Goal: Task Accomplishment & Management: Manage account settings

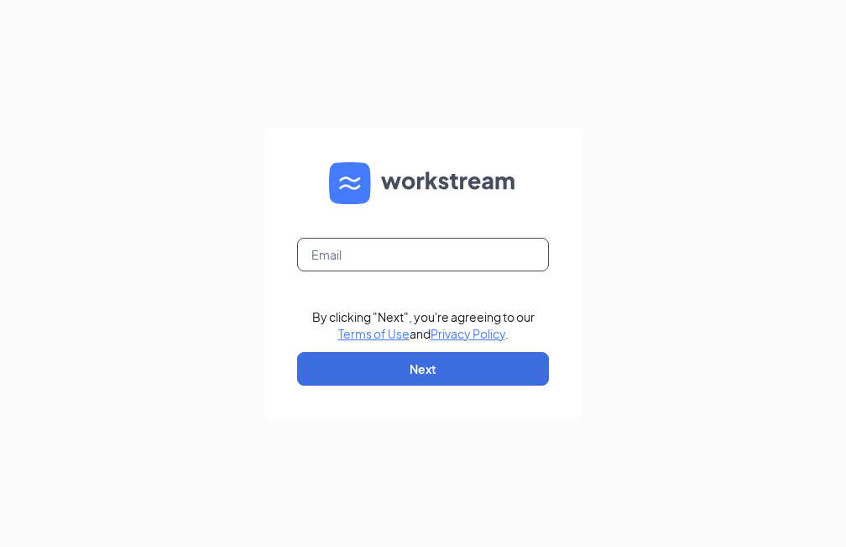
click at [479, 240] on input "text" at bounding box center [423, 255] width 252 height 34
type input "[EMAIL_ADDRESS][DOMAIN_NAME]"
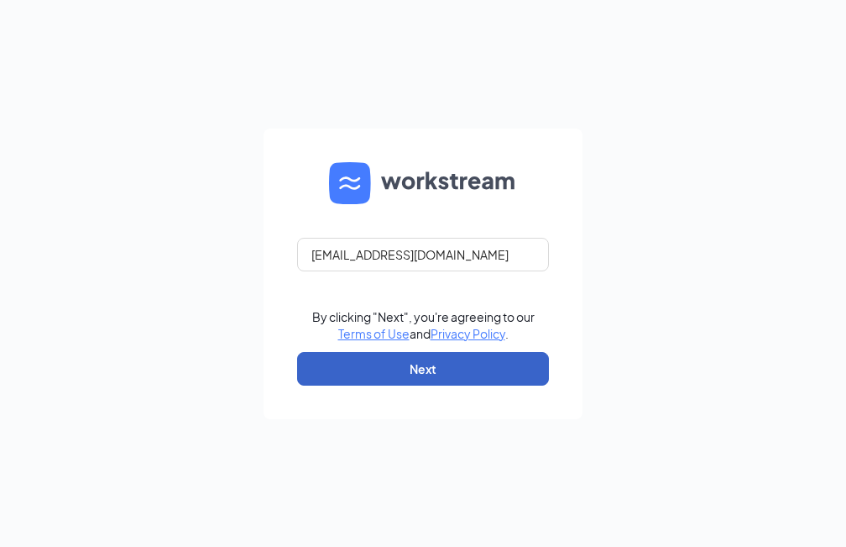
click at [406, 372] on button "Next" at bounding box center [423, 369] width 252 height 34
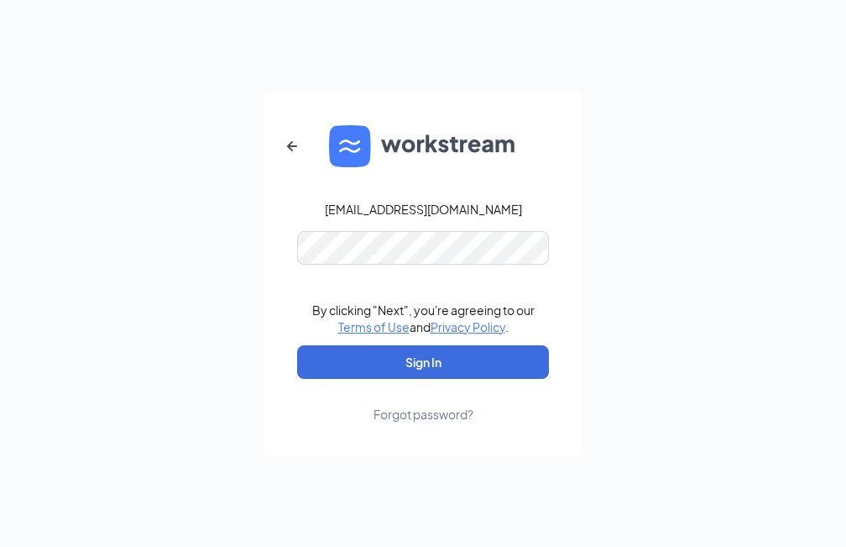
click at [307, 301] on form "[EMAIL_ADDRESS][DOMAIN_NAME] By clicking "Next", you're agreeing to our Terms o…" at bounding box center [423, 274] width 319 height 364
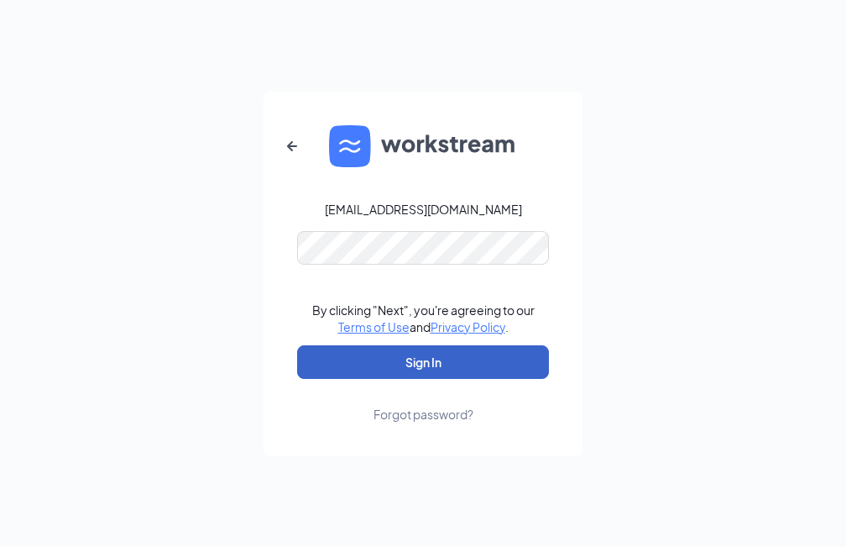
click at [435, 373] on button "Sign In" at bounding box center [423, 362] width 252 height 34
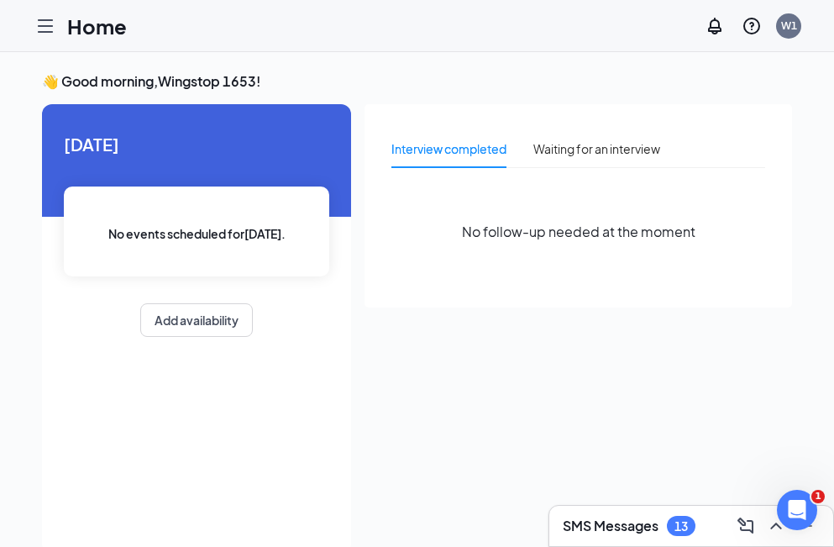
click at [42, 23] on icon "Hamburger" at bounding box center [45, 26] width 20 height 20
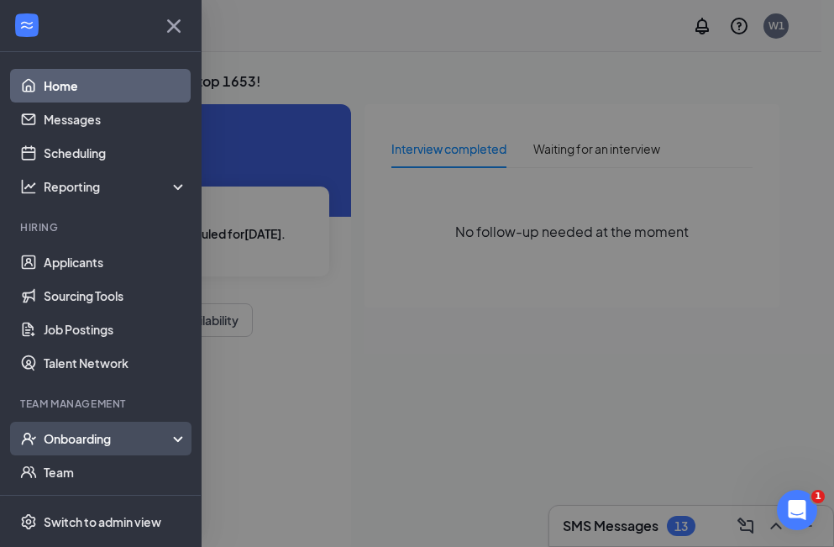
click at [52, 449] on div "Onboarding" at bounding box center [101, 439] width 202 height 34
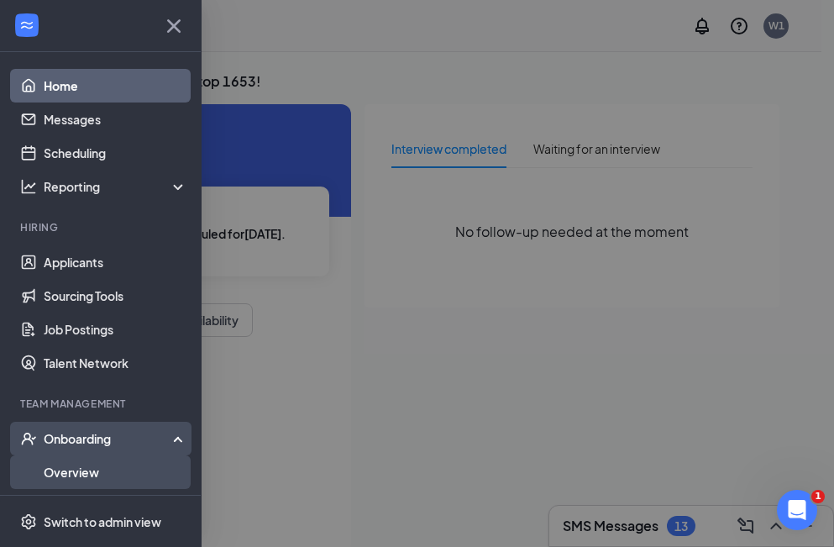
click at [71, 461] on link "Overview" at bounding box center [116, 472] width 144 height 34
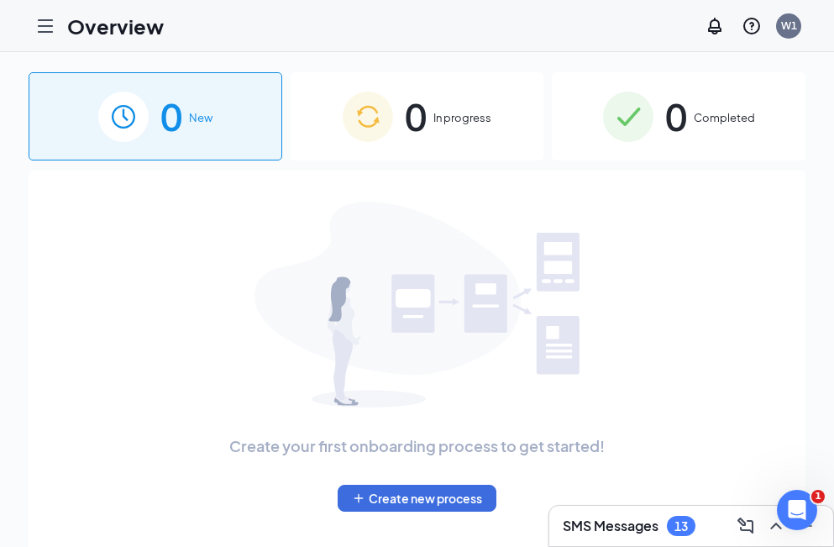
click at [474, 113] on span "In progress" at bounding box center [462, 117] width 58 height 17
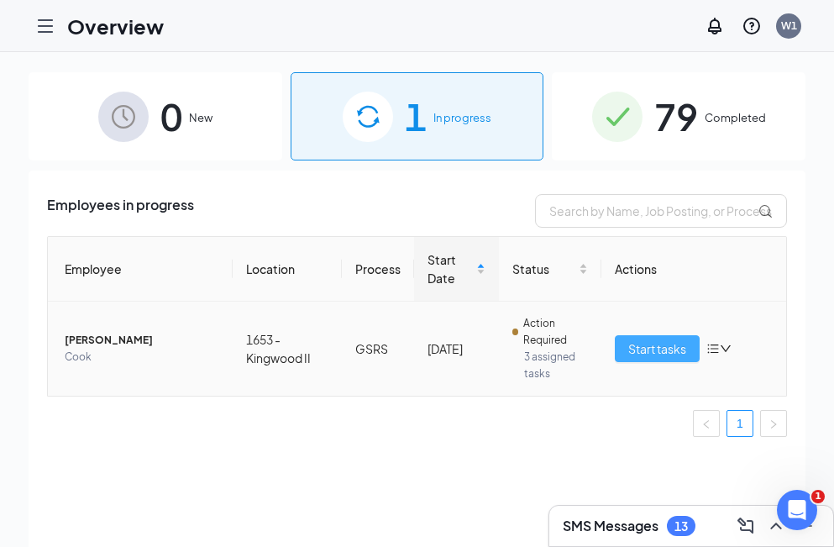
click at [653, 342] on span "Start tasks" at bounding box center [657, 348] width 58 height 18
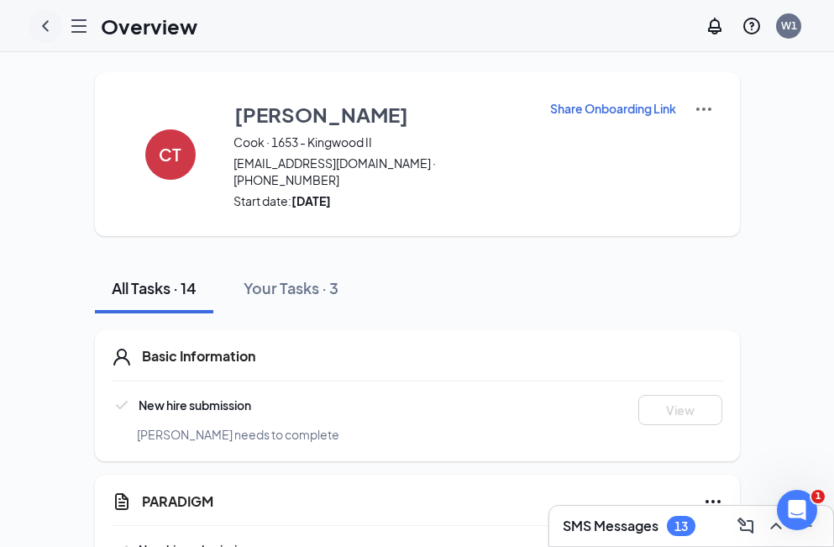
click at [46, 29] on icon "ChevronLeft" at bounding box center [45, 25] width 7 height 11
